Goal: Task Accomplishment & Management: Use online tool/utility

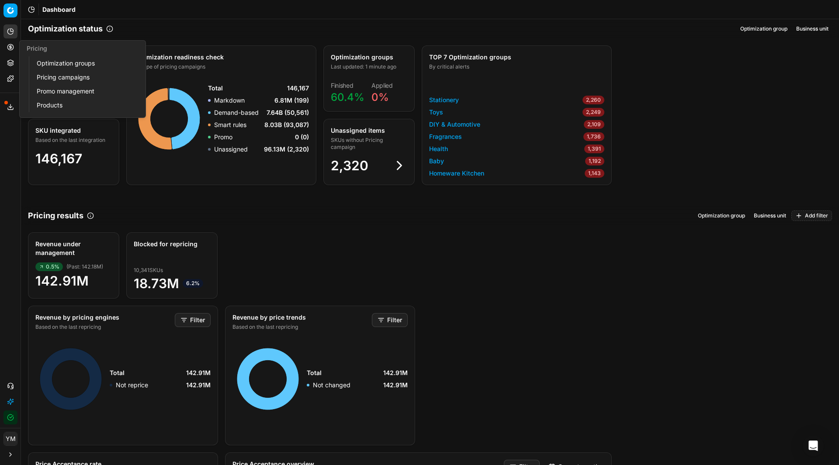
click at [76, 60] on link "Optimization groups" at bounding box center [84, 63] width 102 height 12
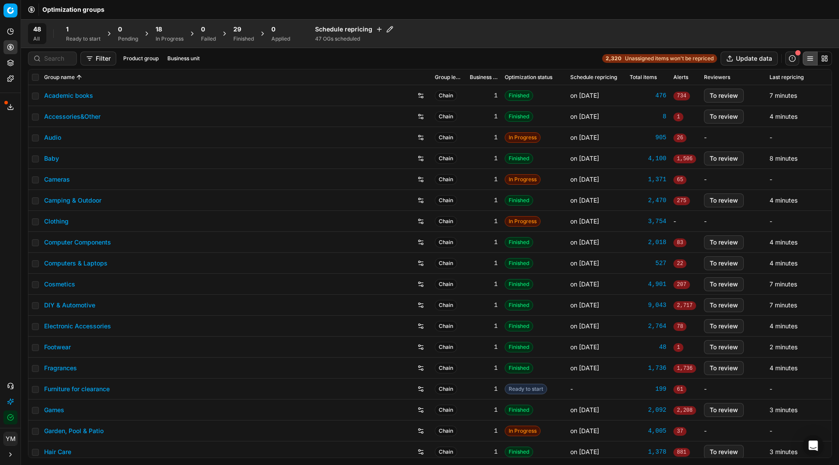
click at [245, 62] on div "Filter Product group Business unit 2,320 Unassigned items won't be repriced Upd…" at bounding box center [430, 59] width 804 height 14
click at [73, 24] on div "1 Ready to start" at bounding box center [83, 33] width 45 height 21
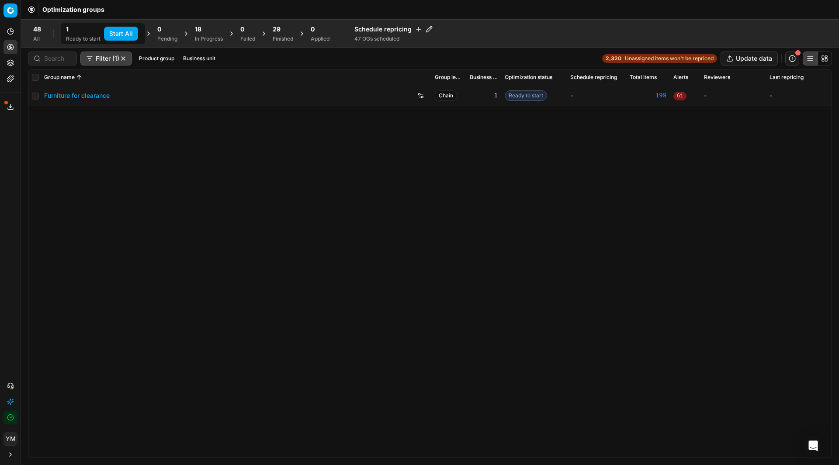
click at [117, 32] on button "Start All" at bounding box center [121, 34] width 34 height 14
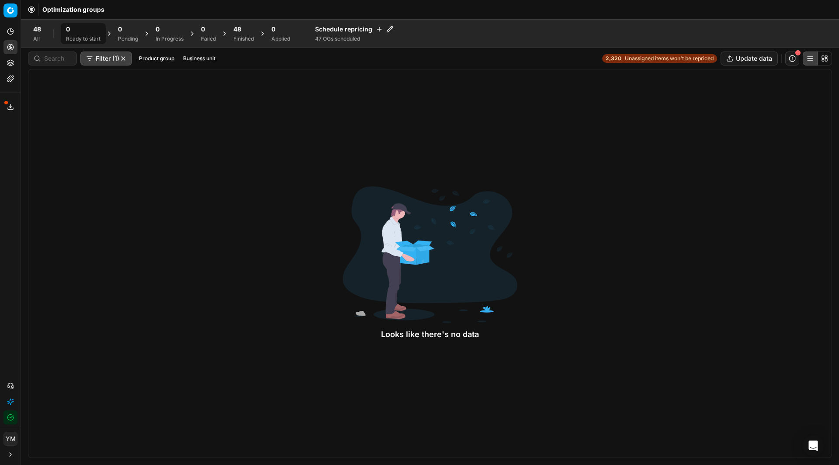
click at [242, 34] on div "48 Finished" at bounding box center [243, 33] width 21 height 17
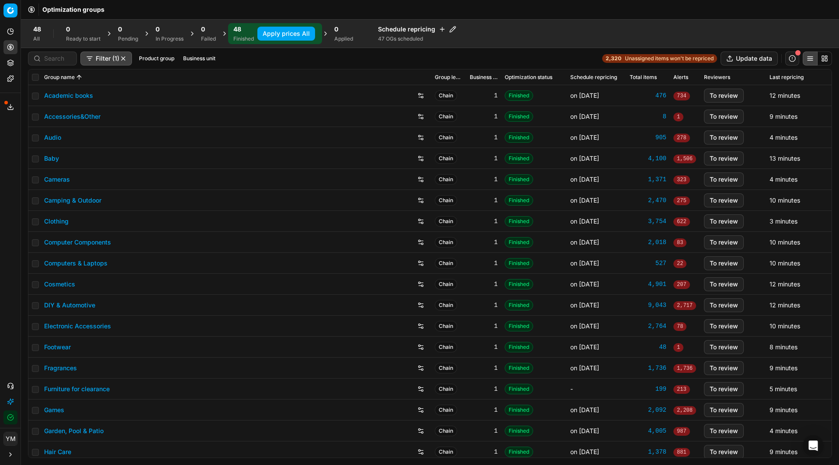
click at [279, 35] on button "Apply prices All" at bounding box center [286, 34] width 58 height 14
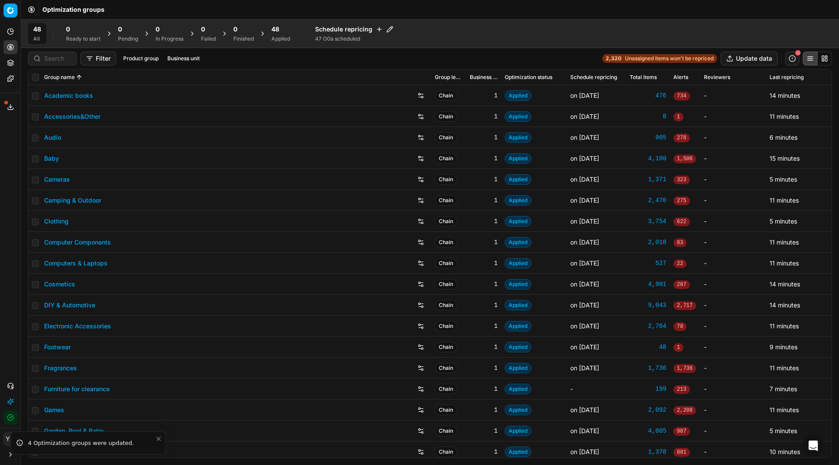
click at [279, 35] on div "48 Applied" at bounding box center [280, 33] width 19 height 17
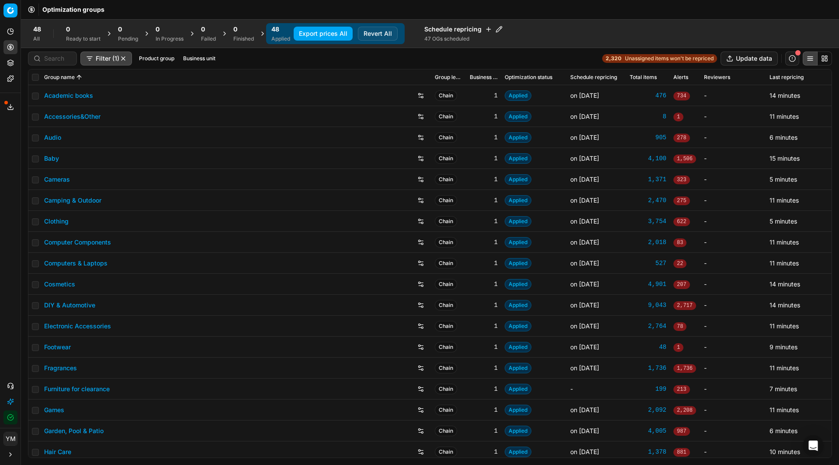
click at [324, 31] on button "Export prices All" at bounding box center [323, 34] width 59 height 14
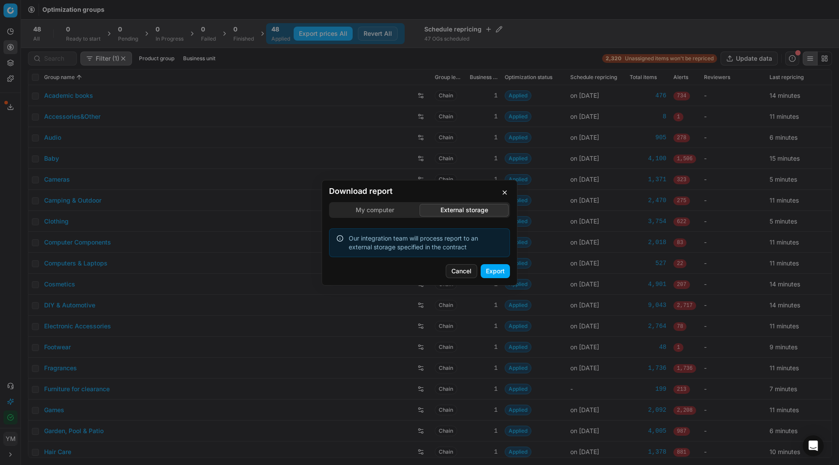
click at [451, 162] on div "Download report My computer External storage Our integration team will process …" at bounding box center [419, 232] width 839 height 465
click at [498, 270] on button "Export" at bounding box center [495, 271] width 29 height 14
